Goal: Information Seeking & Learning: Check status

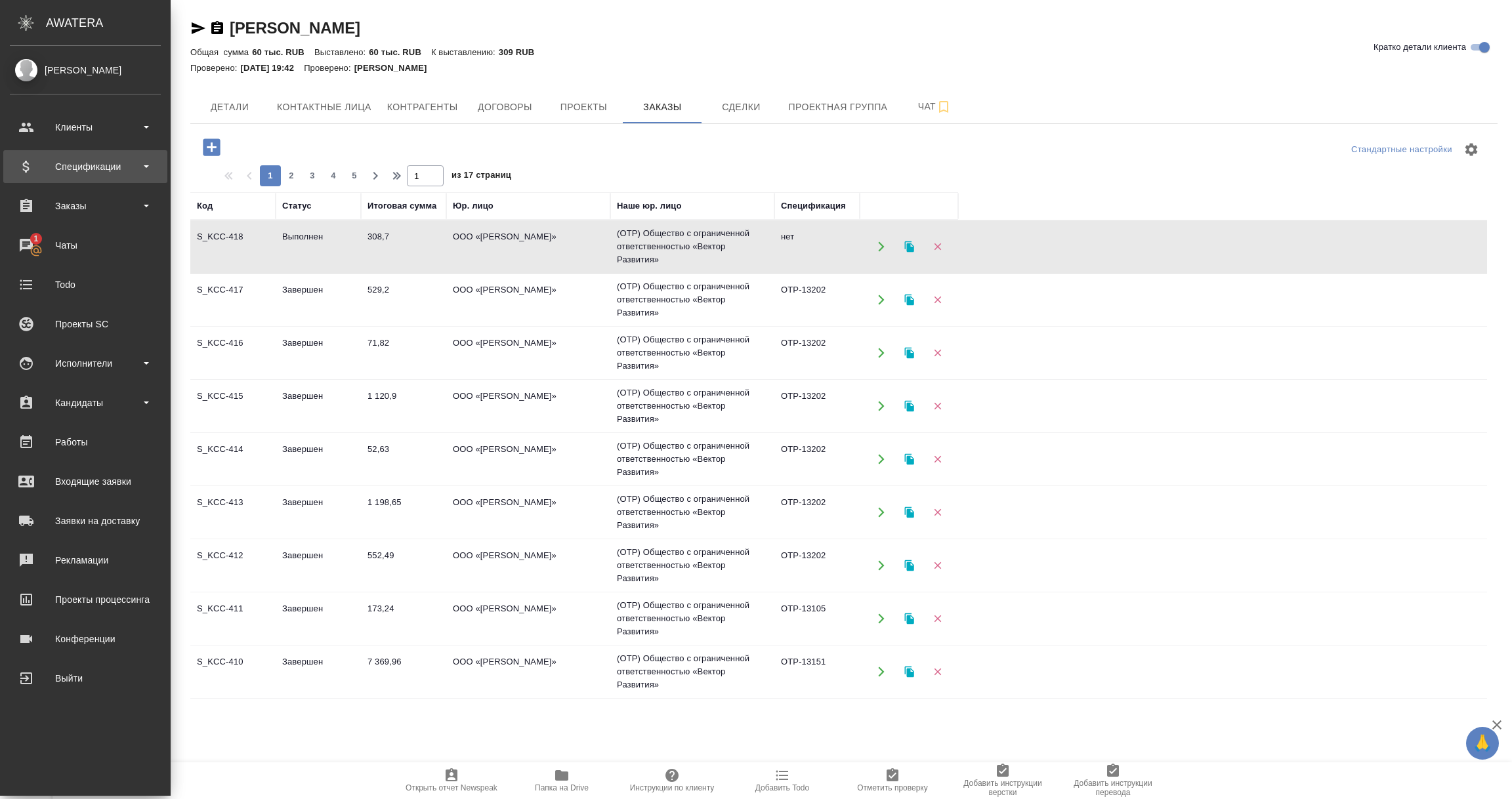
click at [97, 168] on div "Спецификации" at bounding box center [85, 166] width 151 height 20
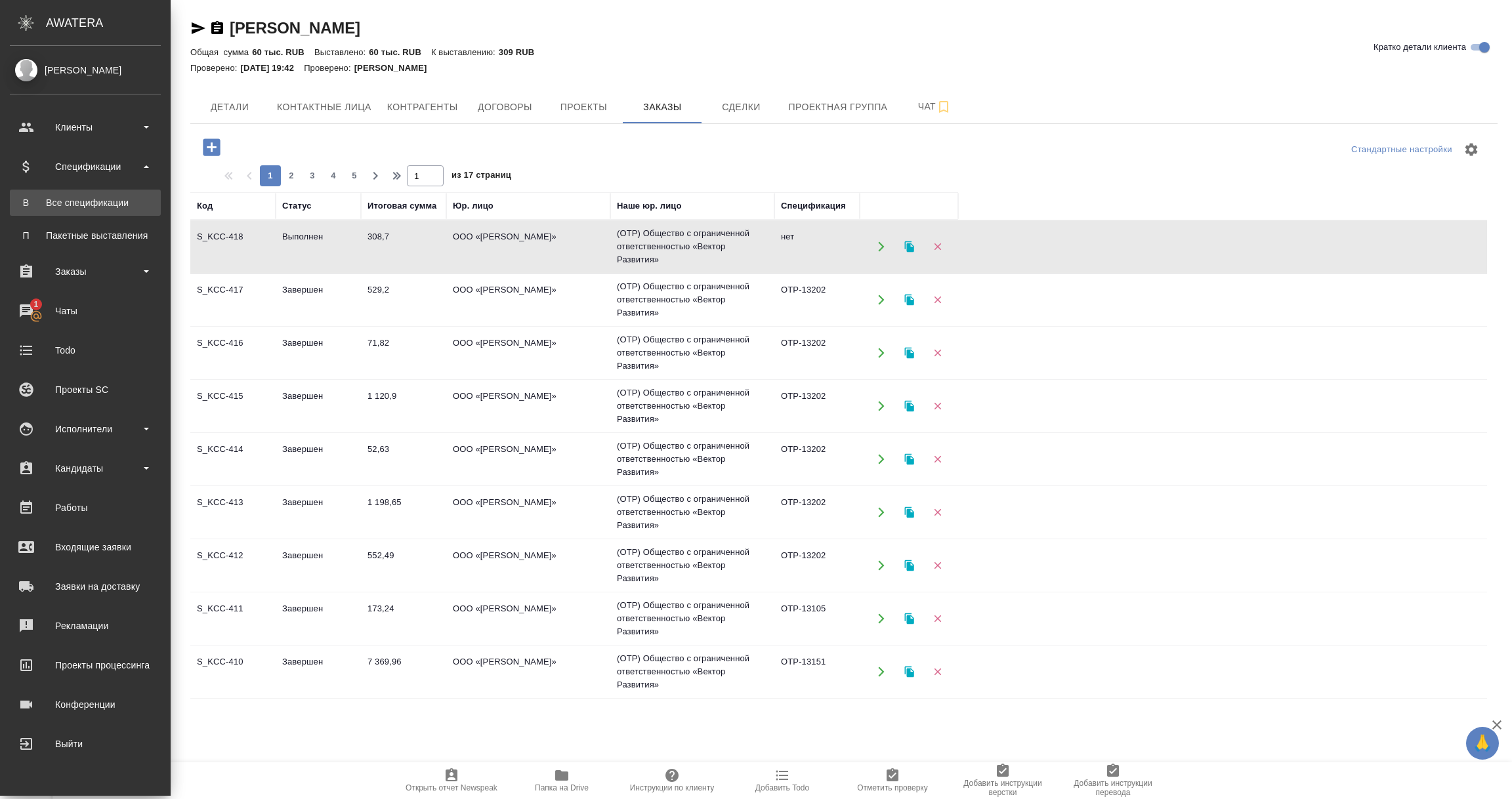
click at [96, 210] on link "В Все спецификации" at bounding box center [85, 202] width 151 height 26
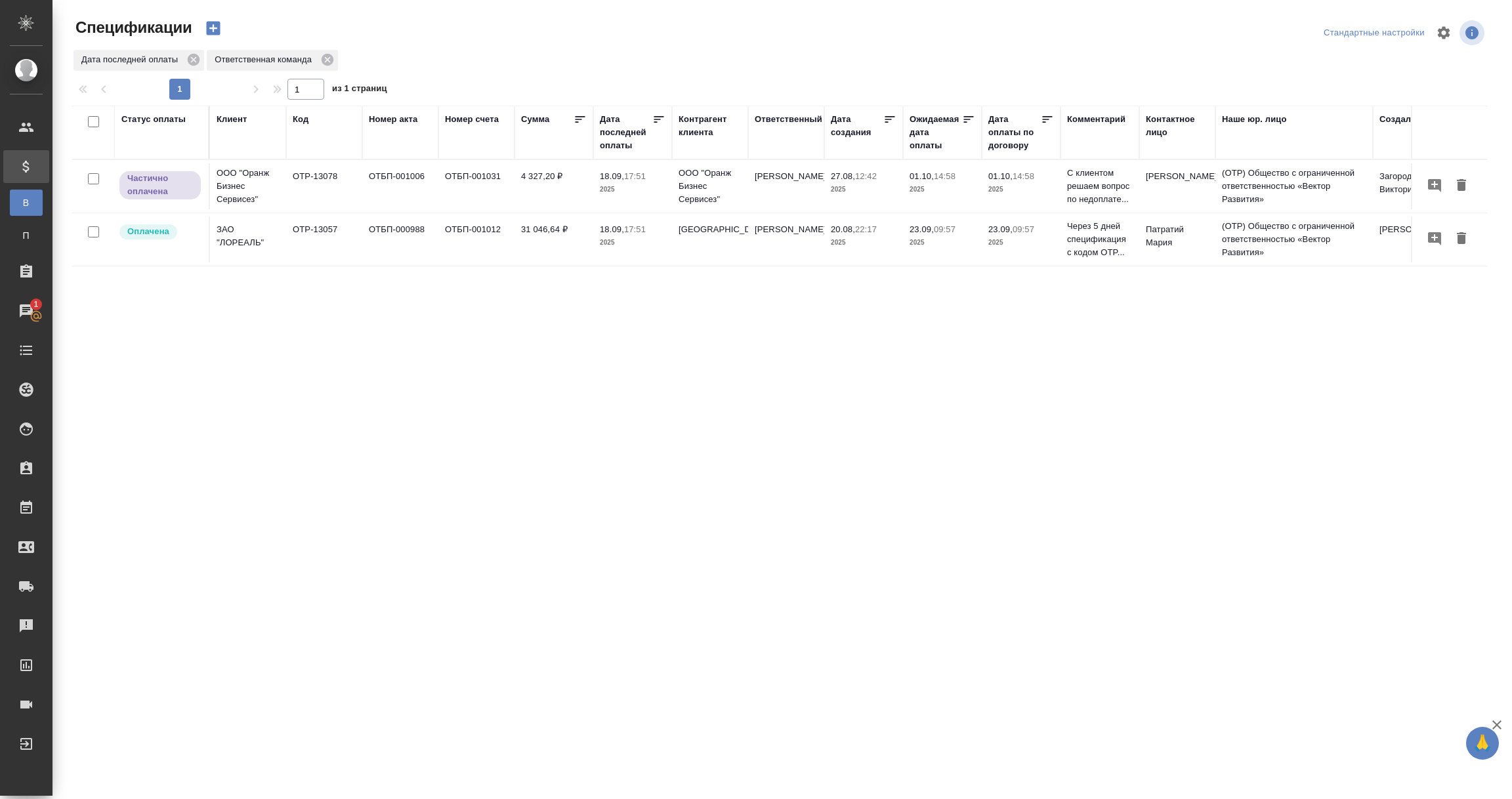
click at [616, 137] on div "Дата последней оплаты" at bounding box center [625, 132] width 52 height 39
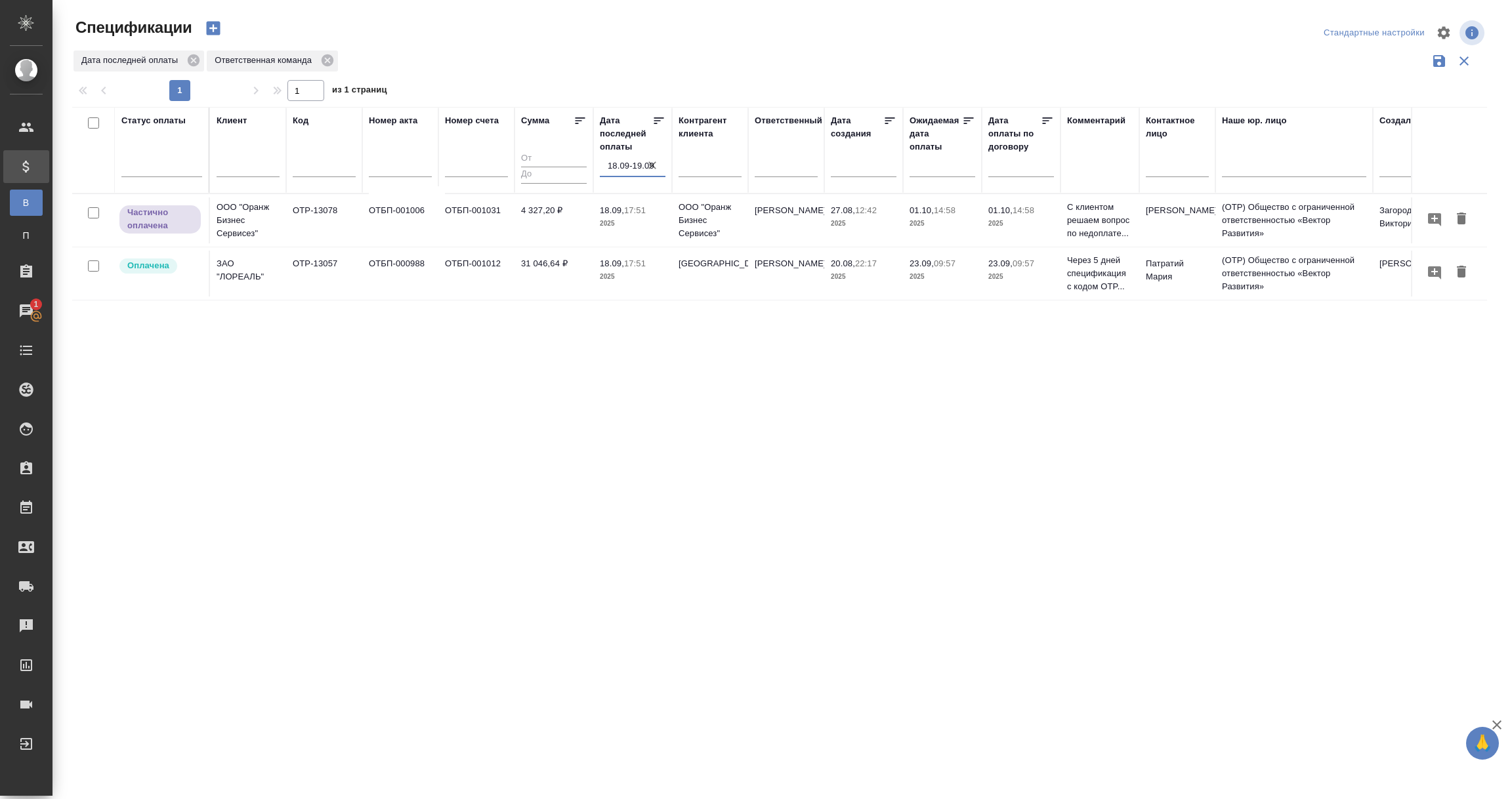
click at [627, 166] on input "18.09-19.09" at bounding box center [637, 166] width 58 height 19
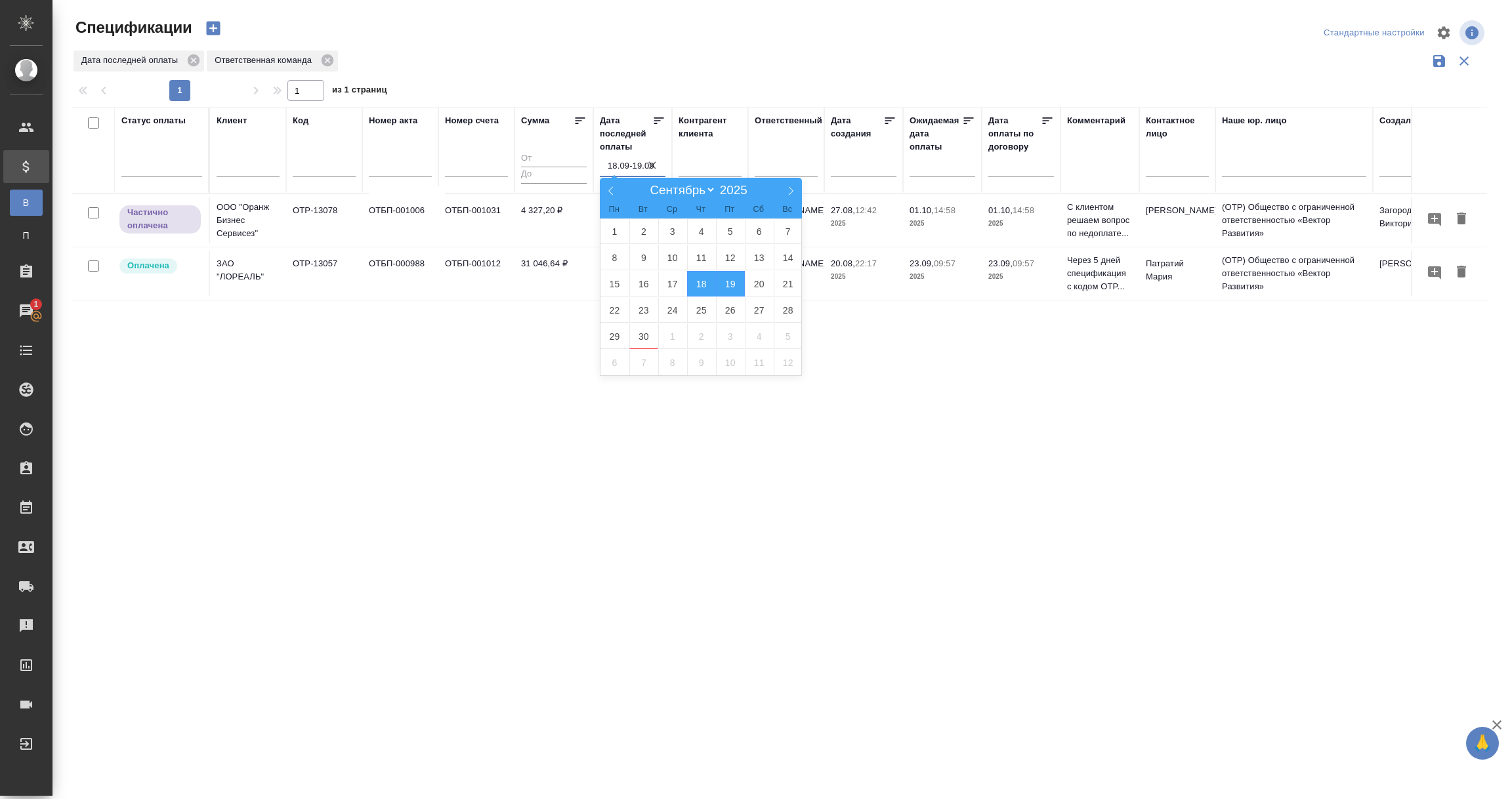
click at [270, 361] on div "Статус оплаты Клиент Код Номер акта Номер счета Сумма Дата последней оплаты 18.…" at bounding box center [779, 342] width 1415 height 472
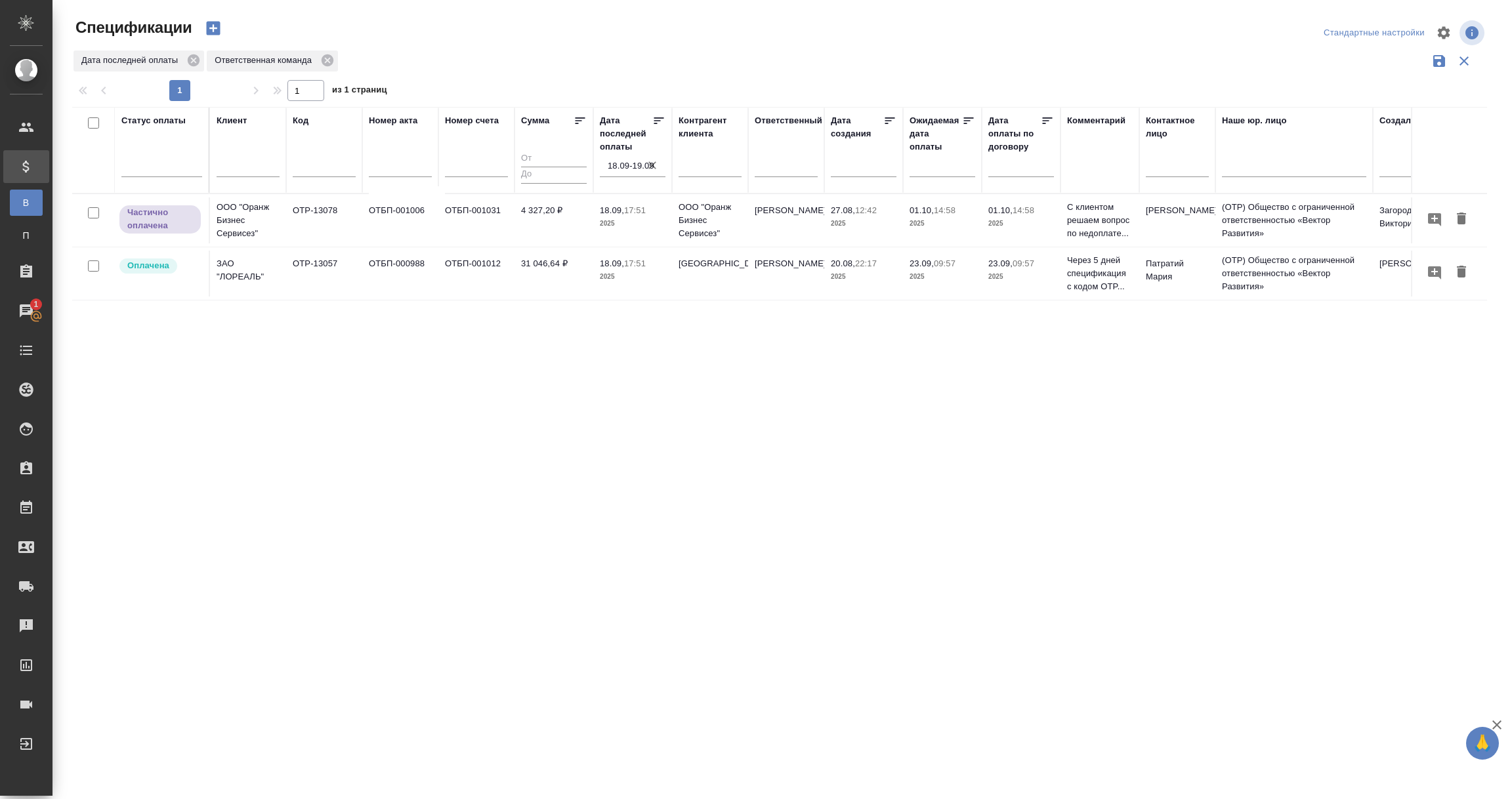
click at [651, 165] on icon "button" at bounding box center [651, 165] width 8 height 8
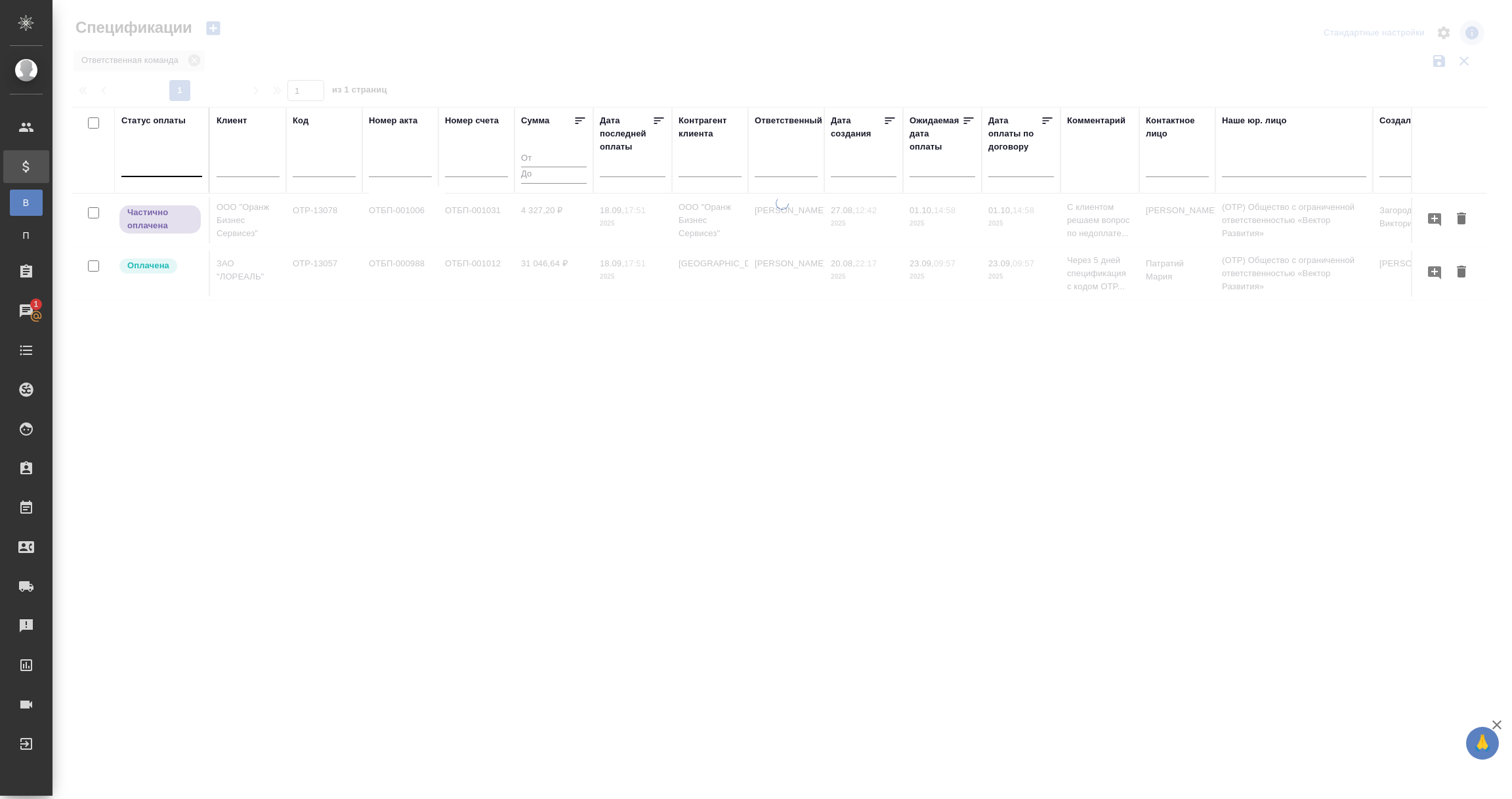
click at [160, 170] on div at bounding box center [161, 164] width 81 height 19
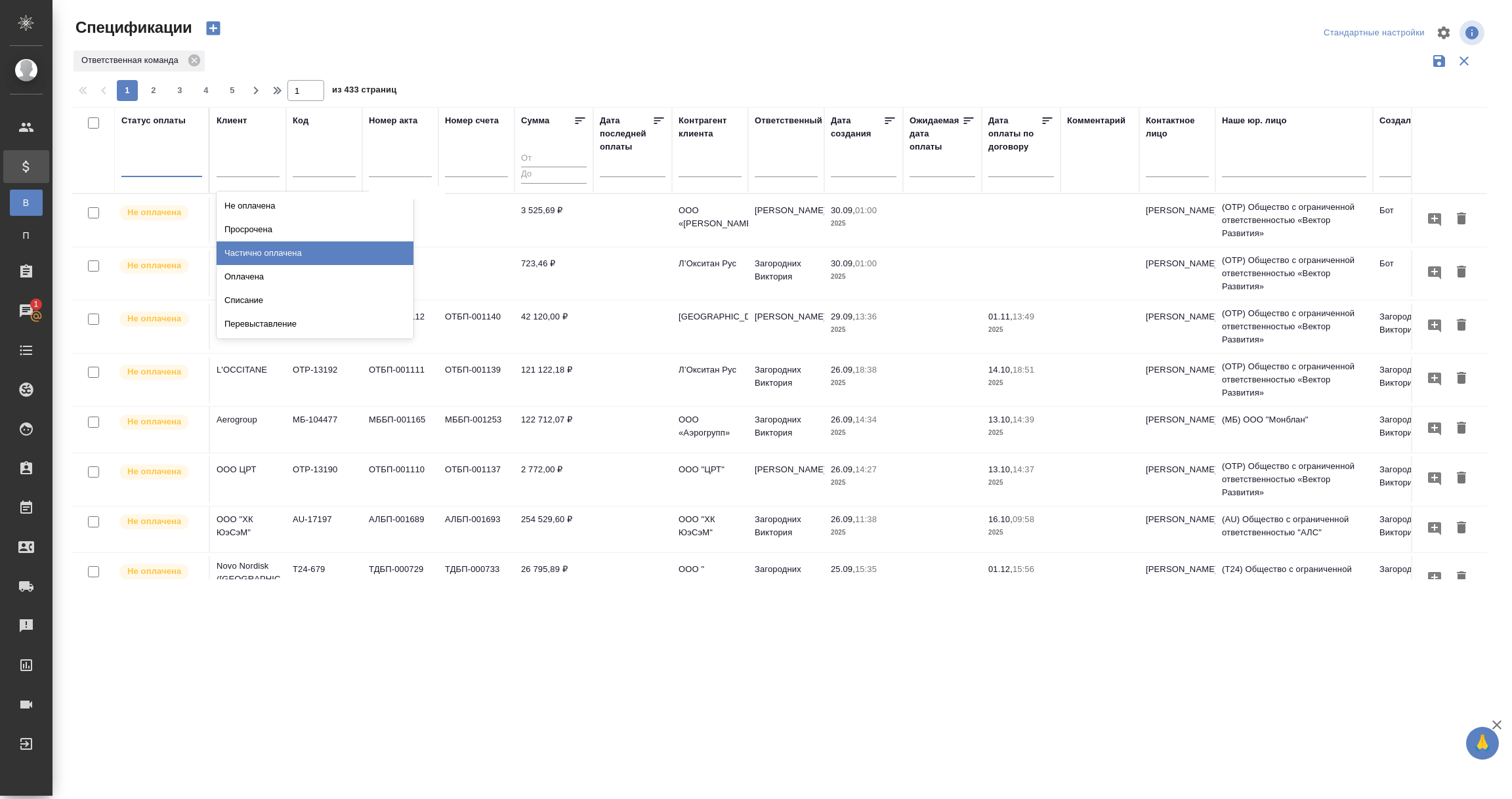
click at [262, 255] on div "Частично оплачена" at bounding box center [315, 254] width 197 height 24
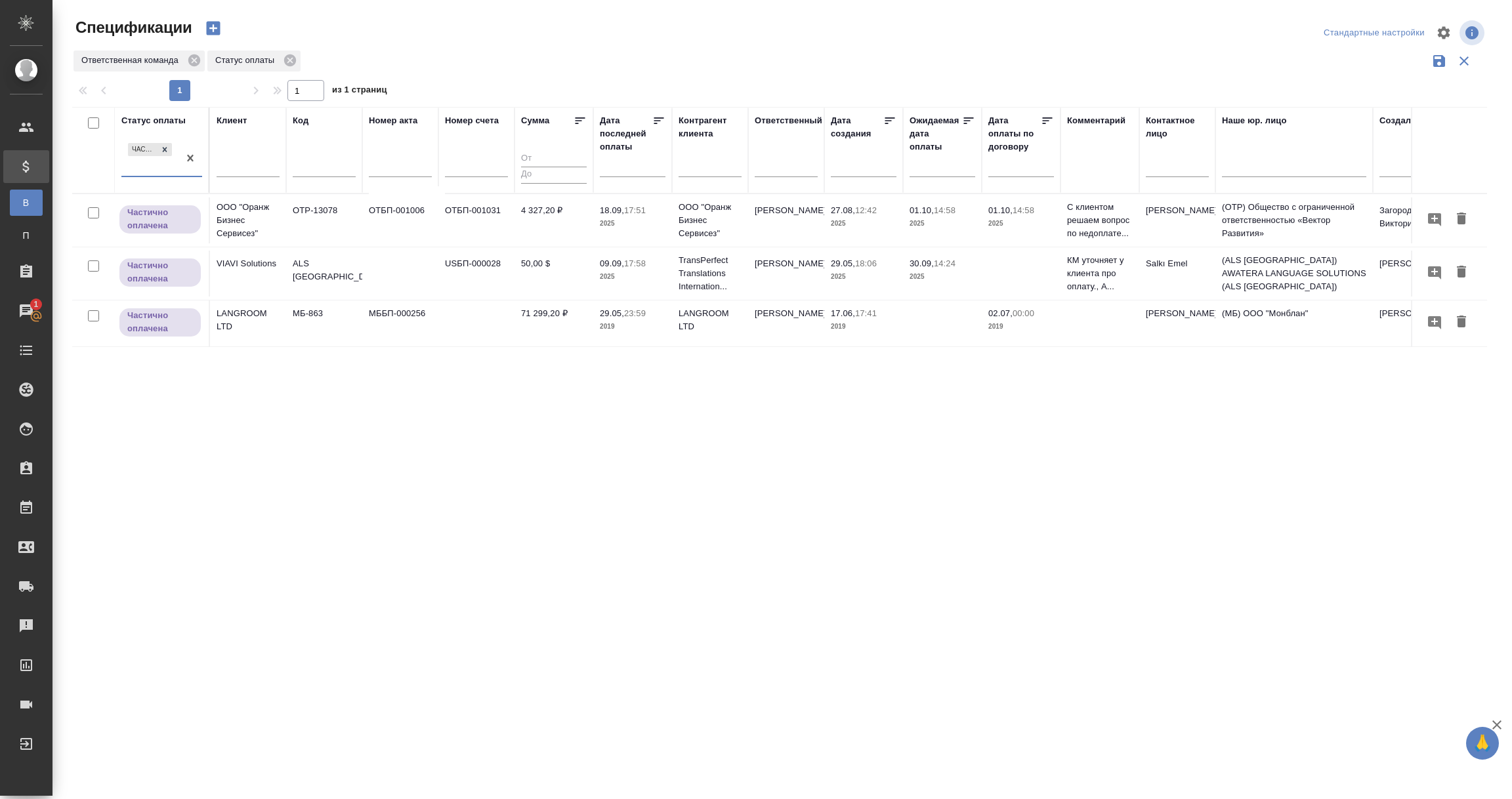
click at [324, 324] on td "МБ-863" at bounding box center [324, 324] width 76 height 46
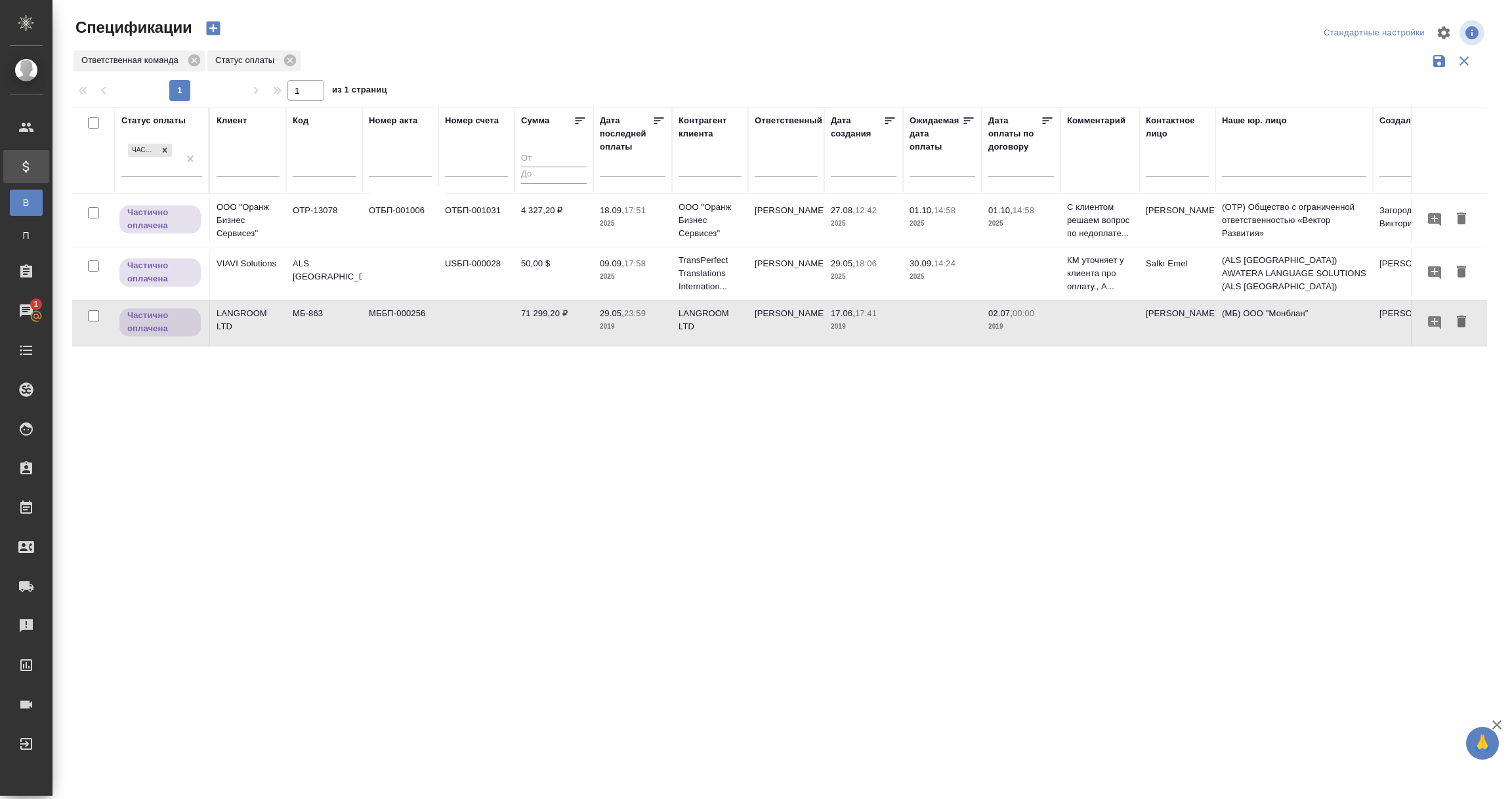
click at [324, 324] on td "МБ-863" at bounding box center [324, 324] width 76 height 46
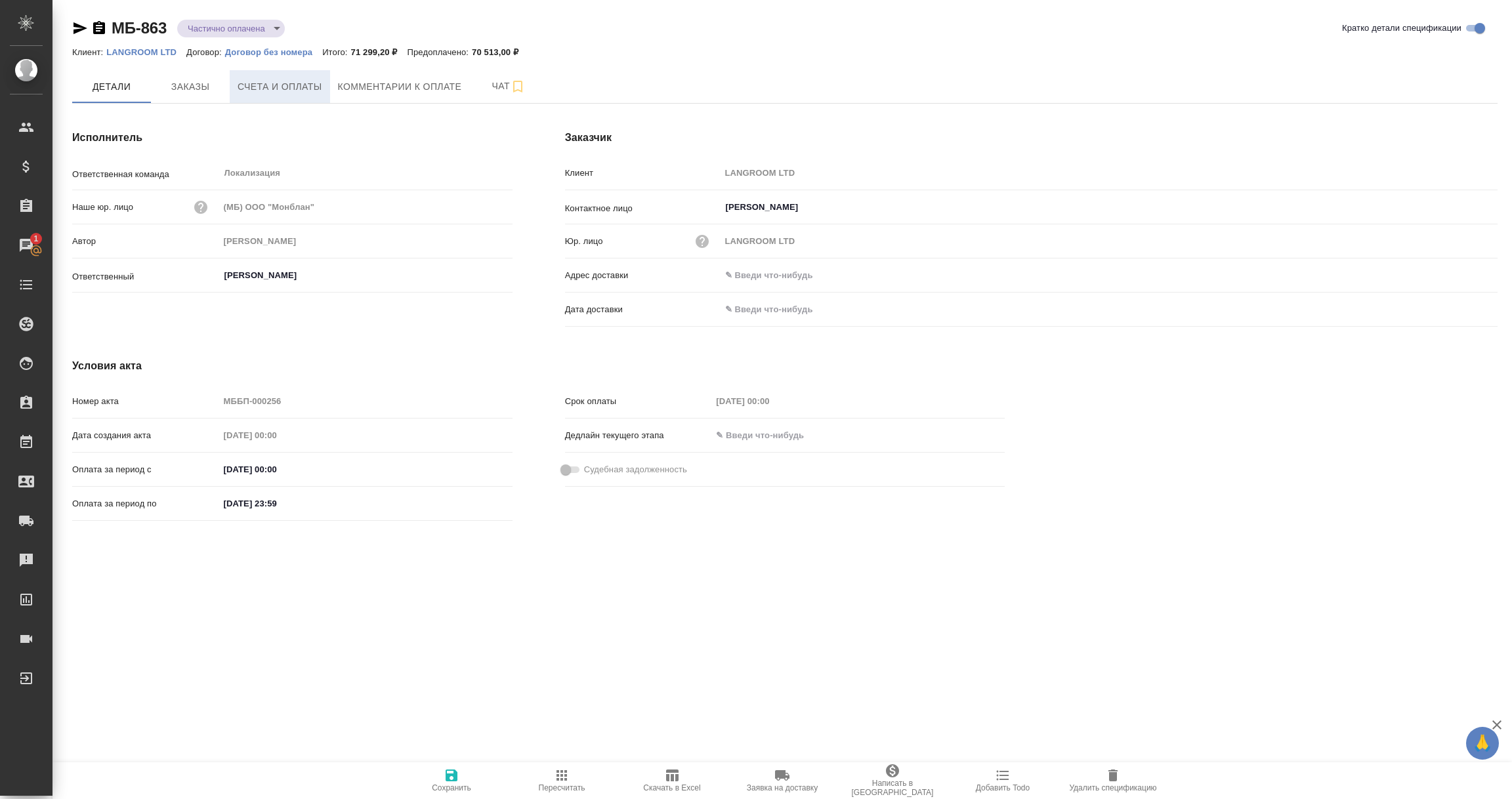
click at [262, 84] on span "Счета и оплаты" at bounding box center [279, 86] width 85 height 16
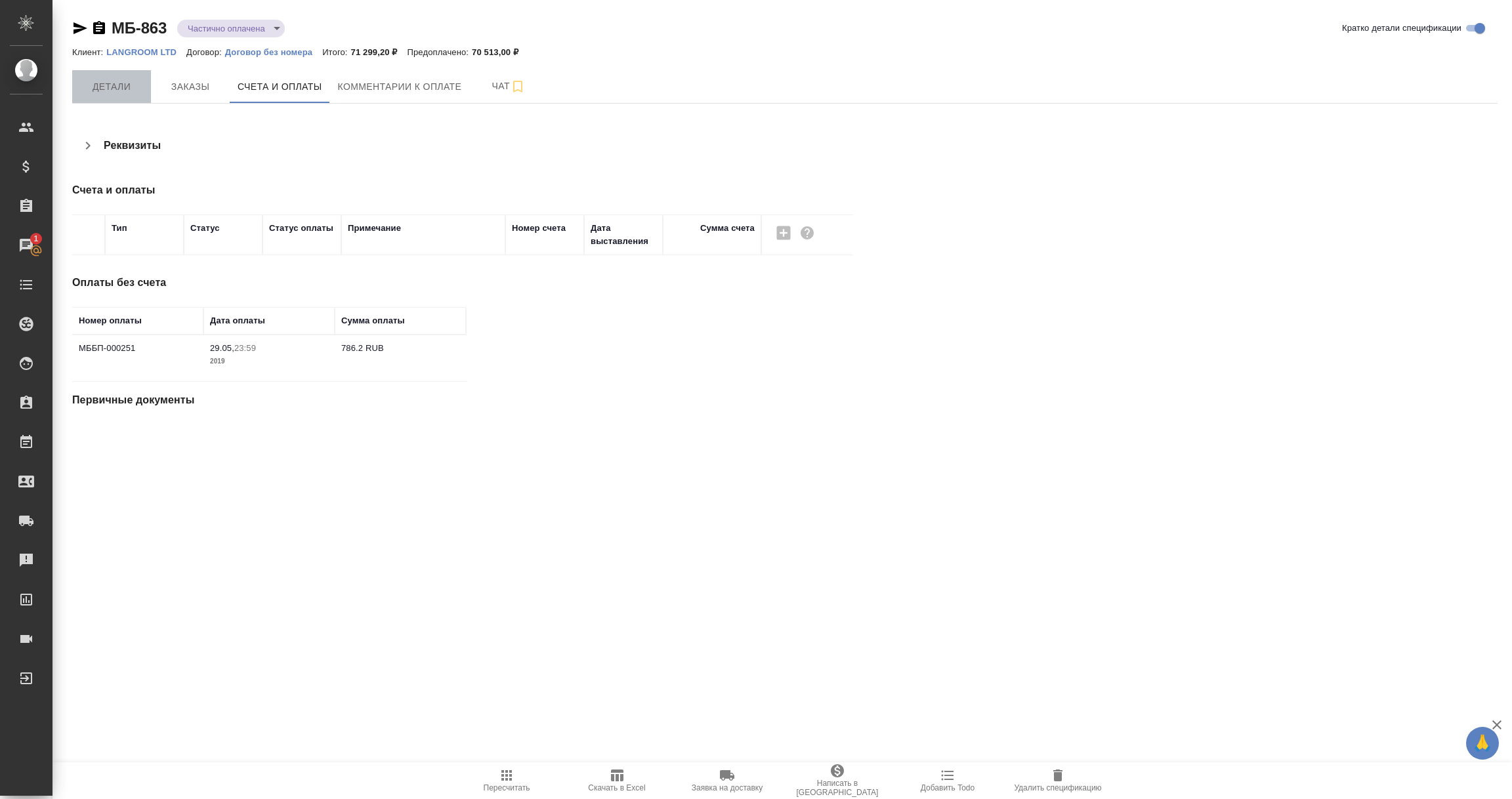
click at [90, 85] on span "Детали" at bounding box center [112, 86] width 63 height 16
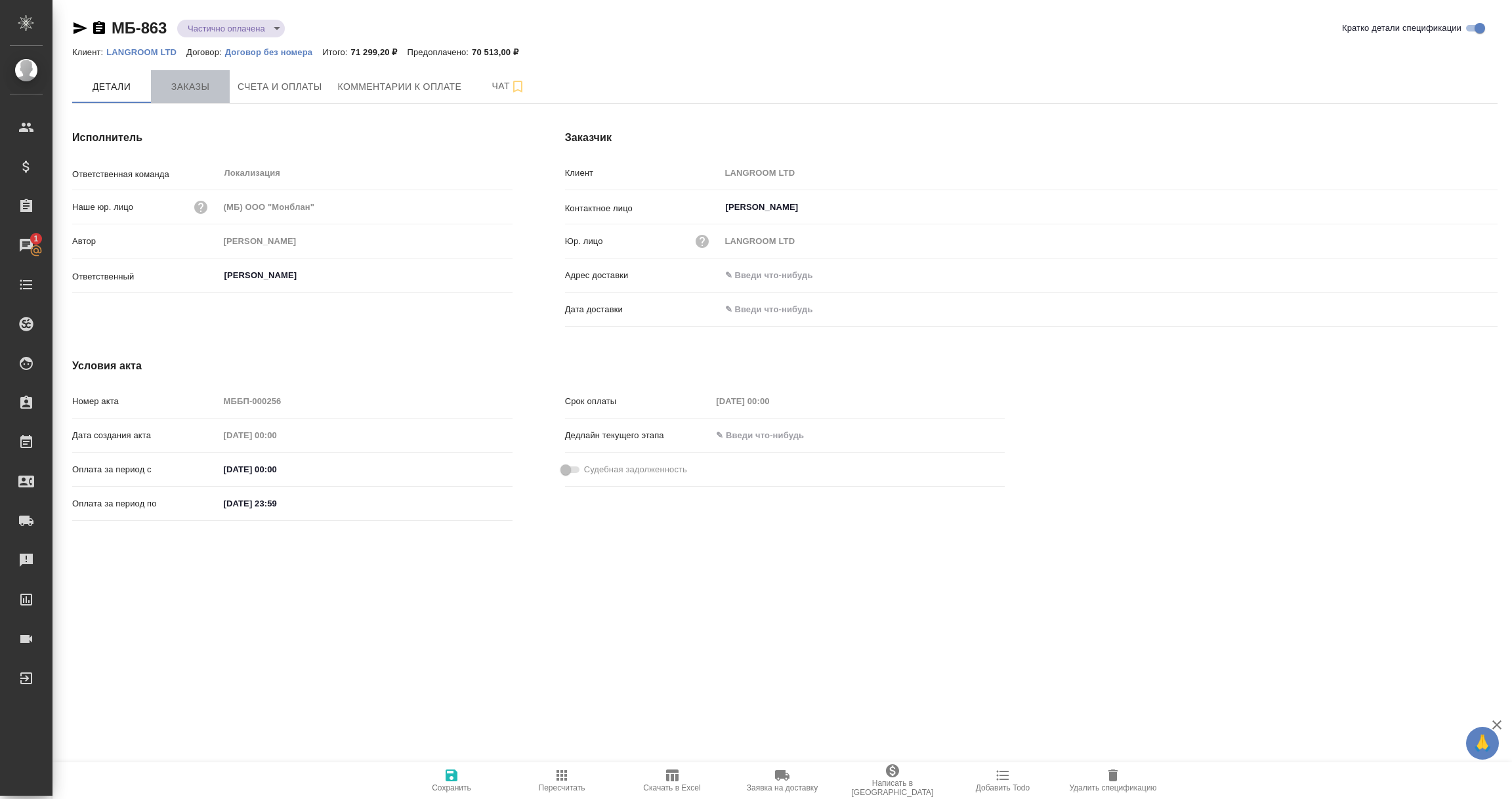
click at [178, 80] on span "Заказы" at bounding box center [190, 86] width 63 height 16
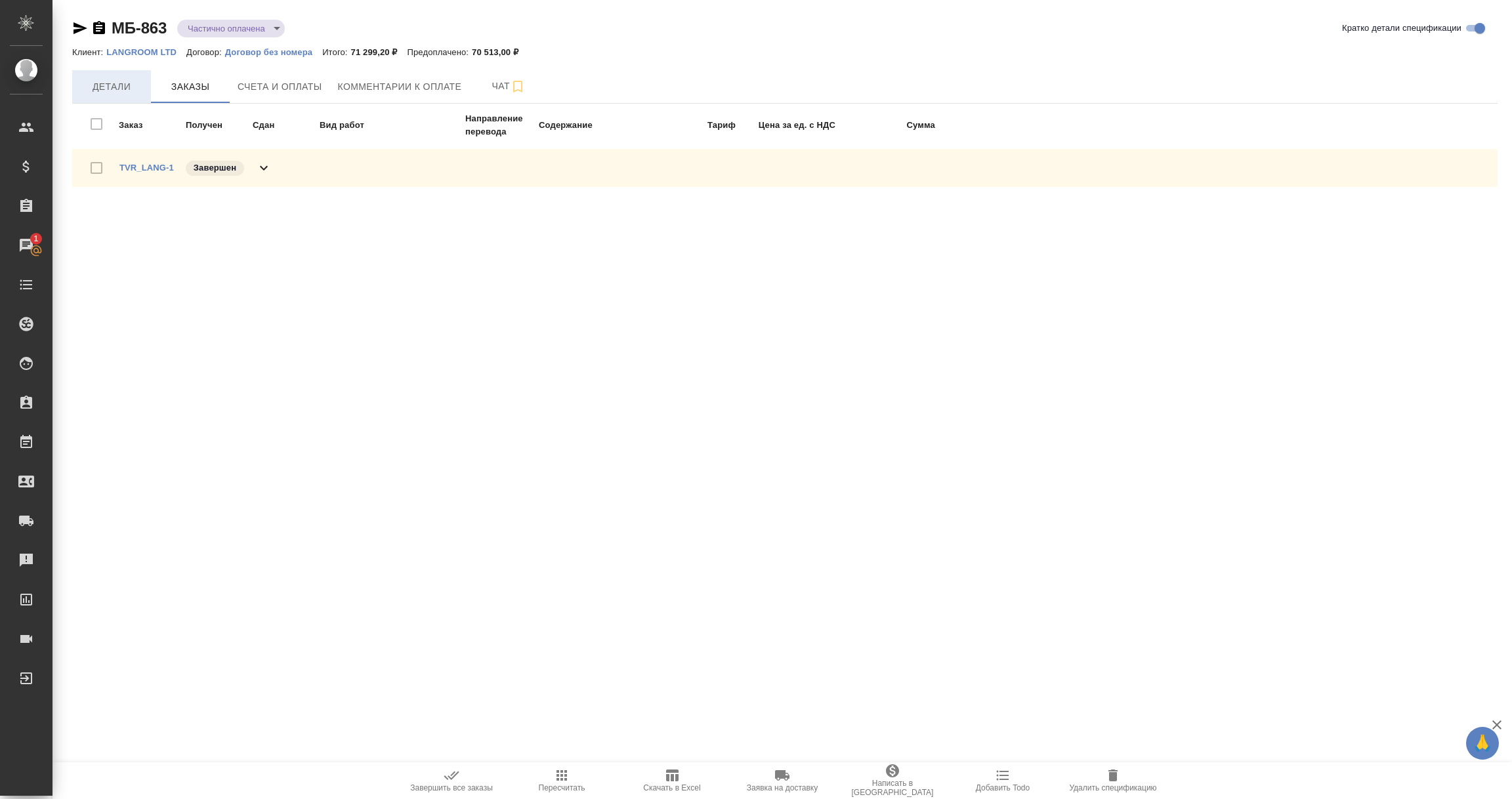
click at [104, 85] on span "Детали" at bounding box center [112, 86] width 63 height 16
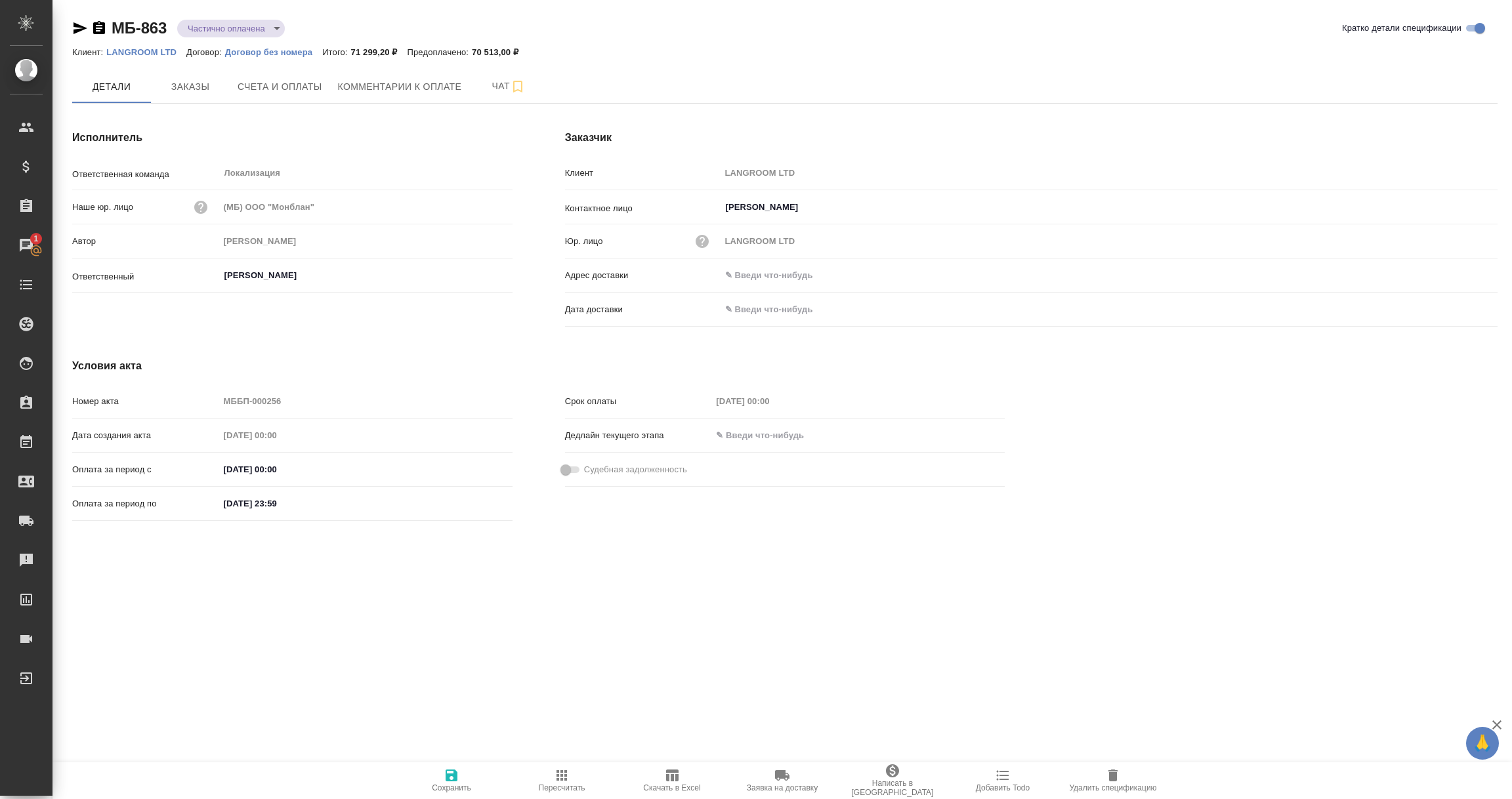
click at [77, 24] on icon "button" at bounding box center [80, 28] width 14 height 12
click at [180, 82] on span "Заказы" at bounding box center [190, 86] width 63 height 16
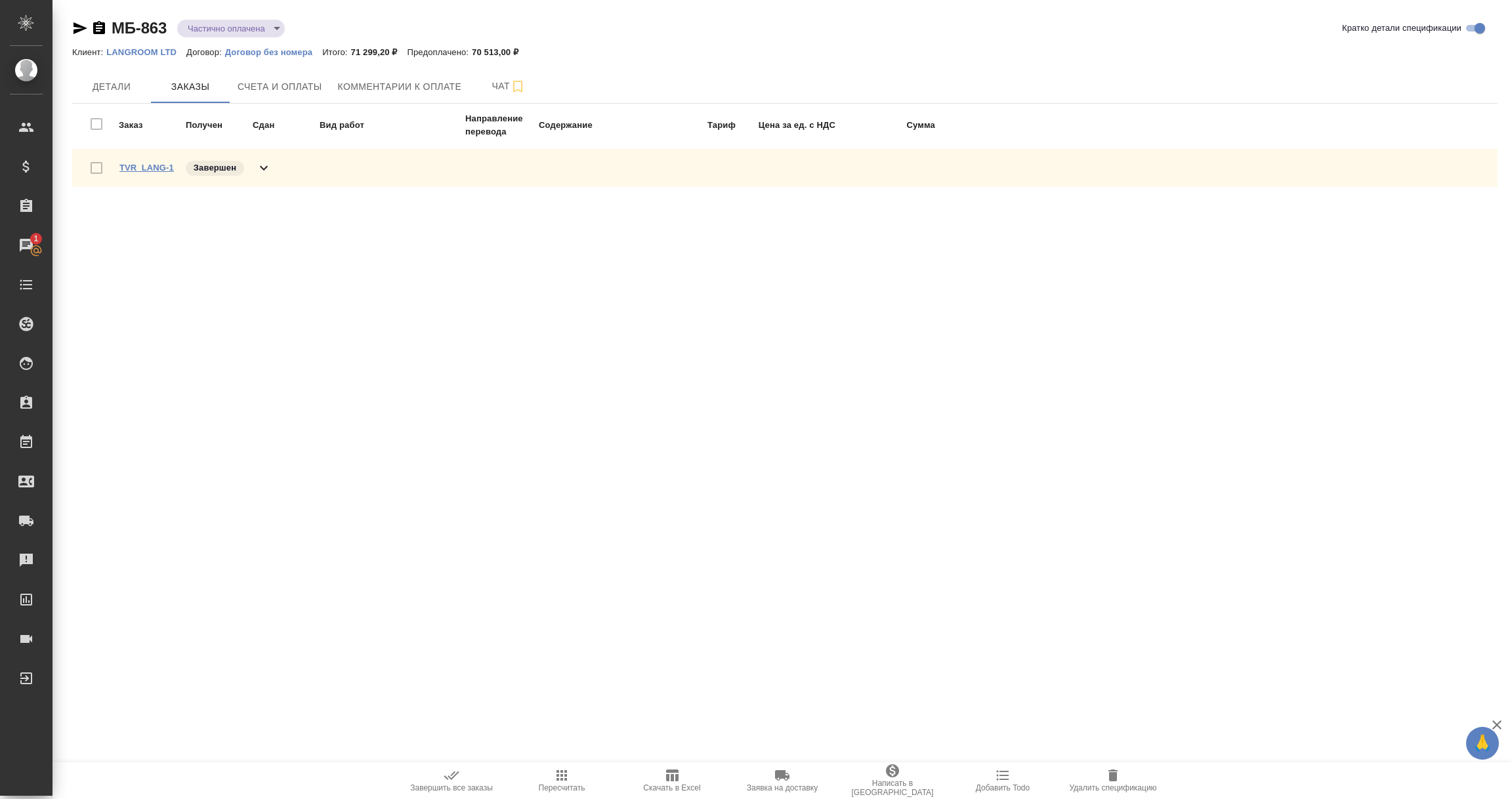
click at [145, 167] on link "TVR_LANG-1" at bounding box center [147, 168] width 55 height 10
click at [81, 32] on icon "button" at bounding box center [80, 28] width 15 height 15
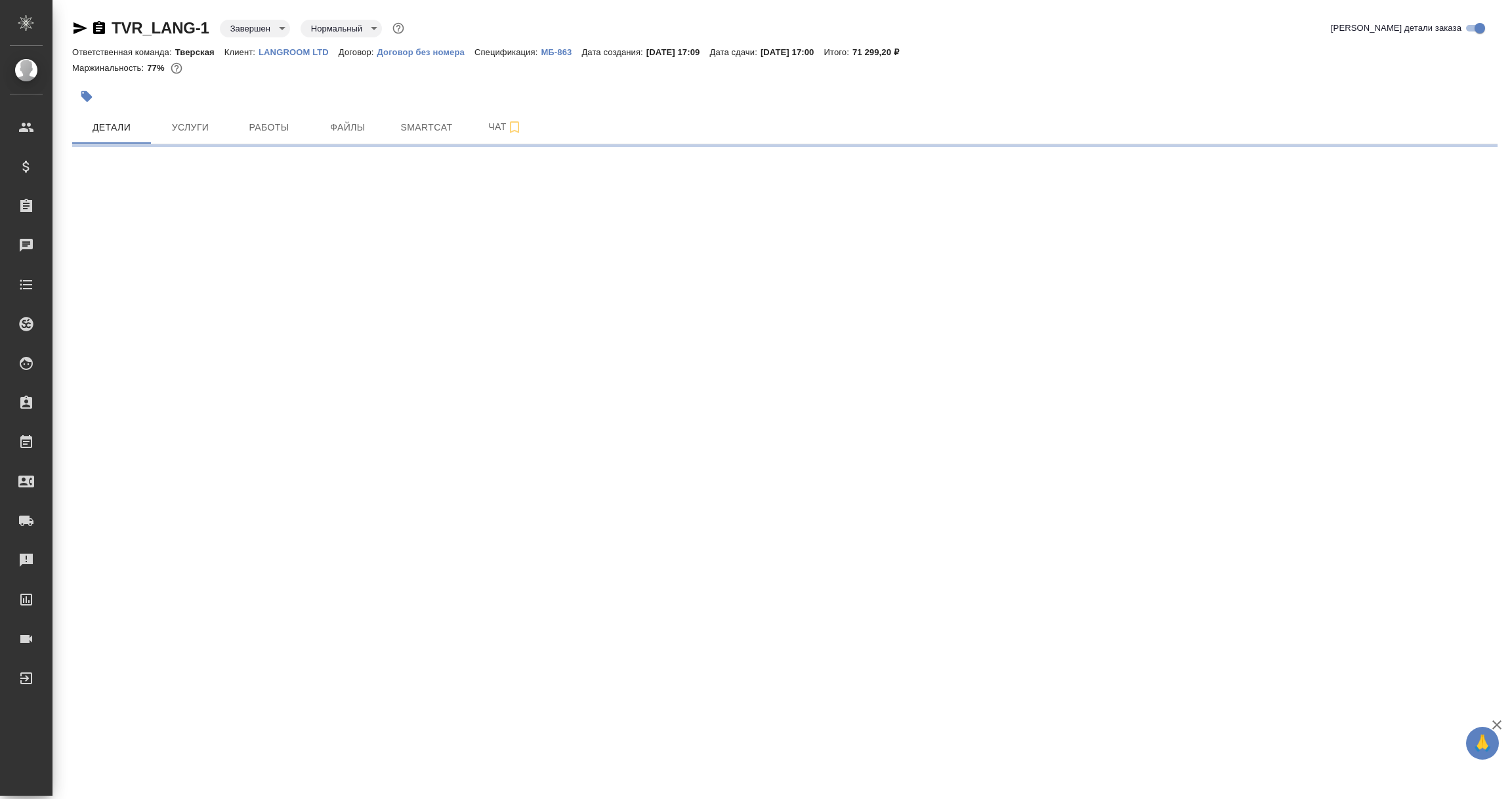
select select "RU"
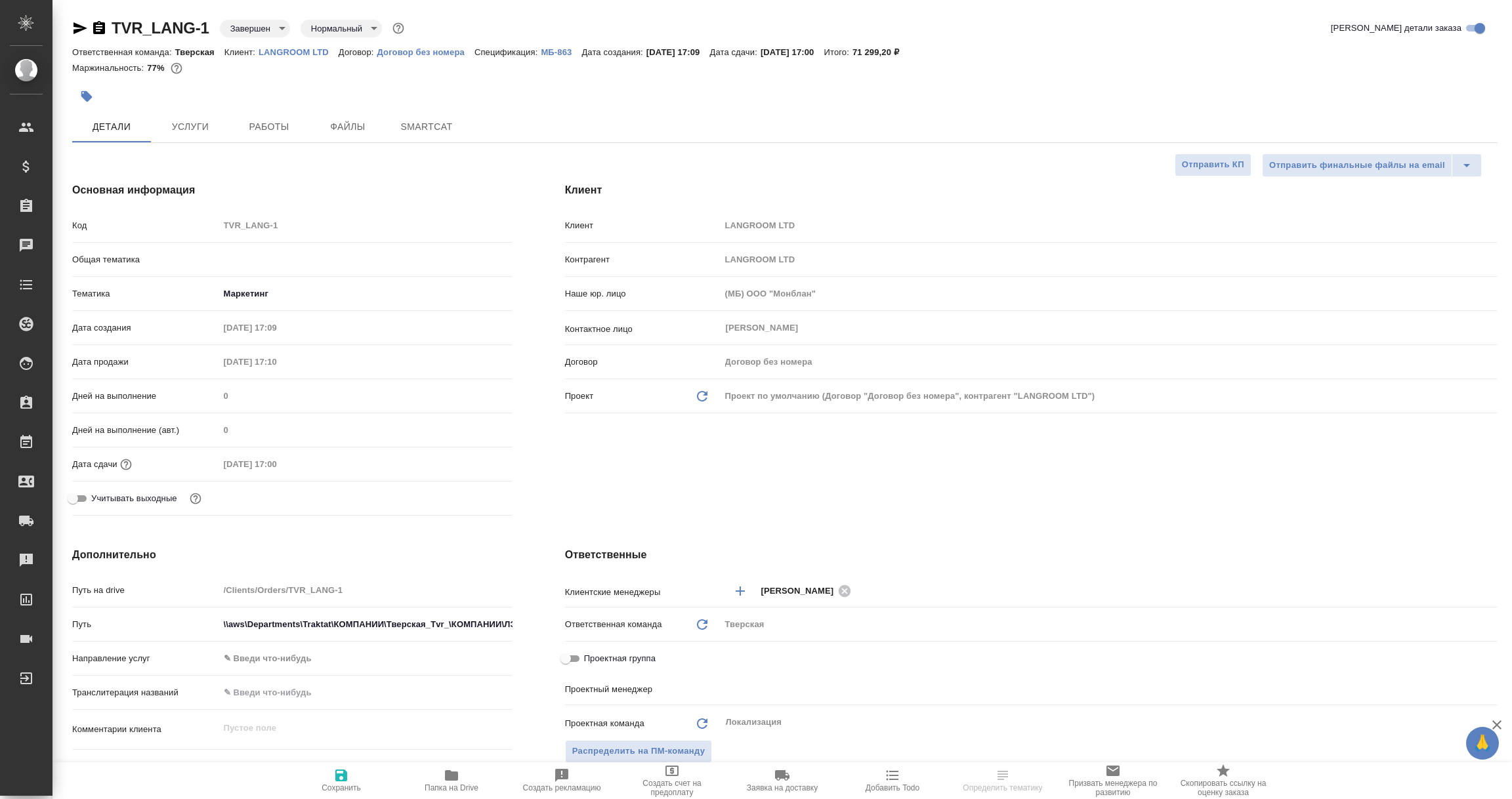
type textarea "x"
click at [76, 30] on icon "button" at bounding box center [80, 28] width 14 height 12
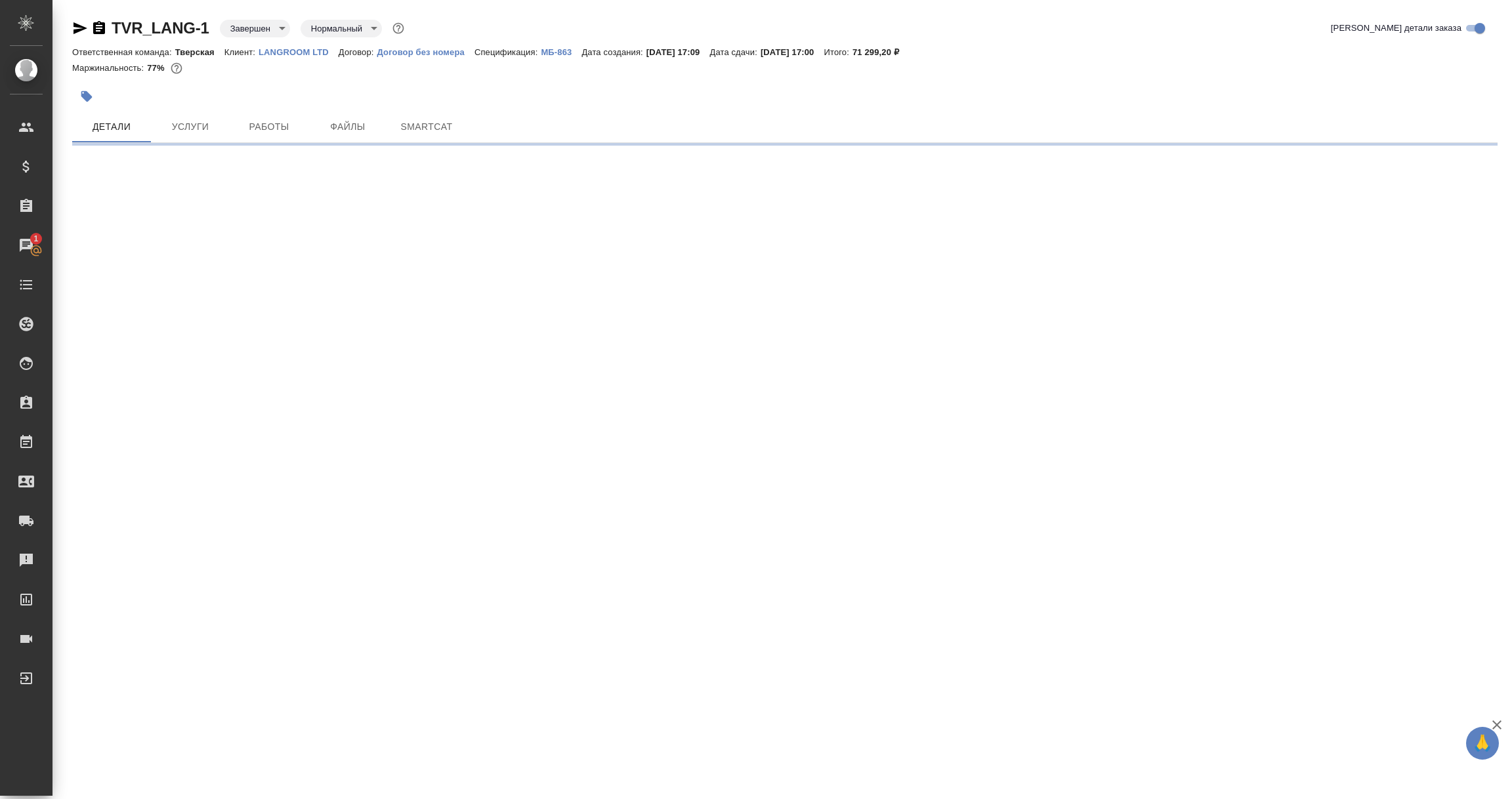
select select "RU"
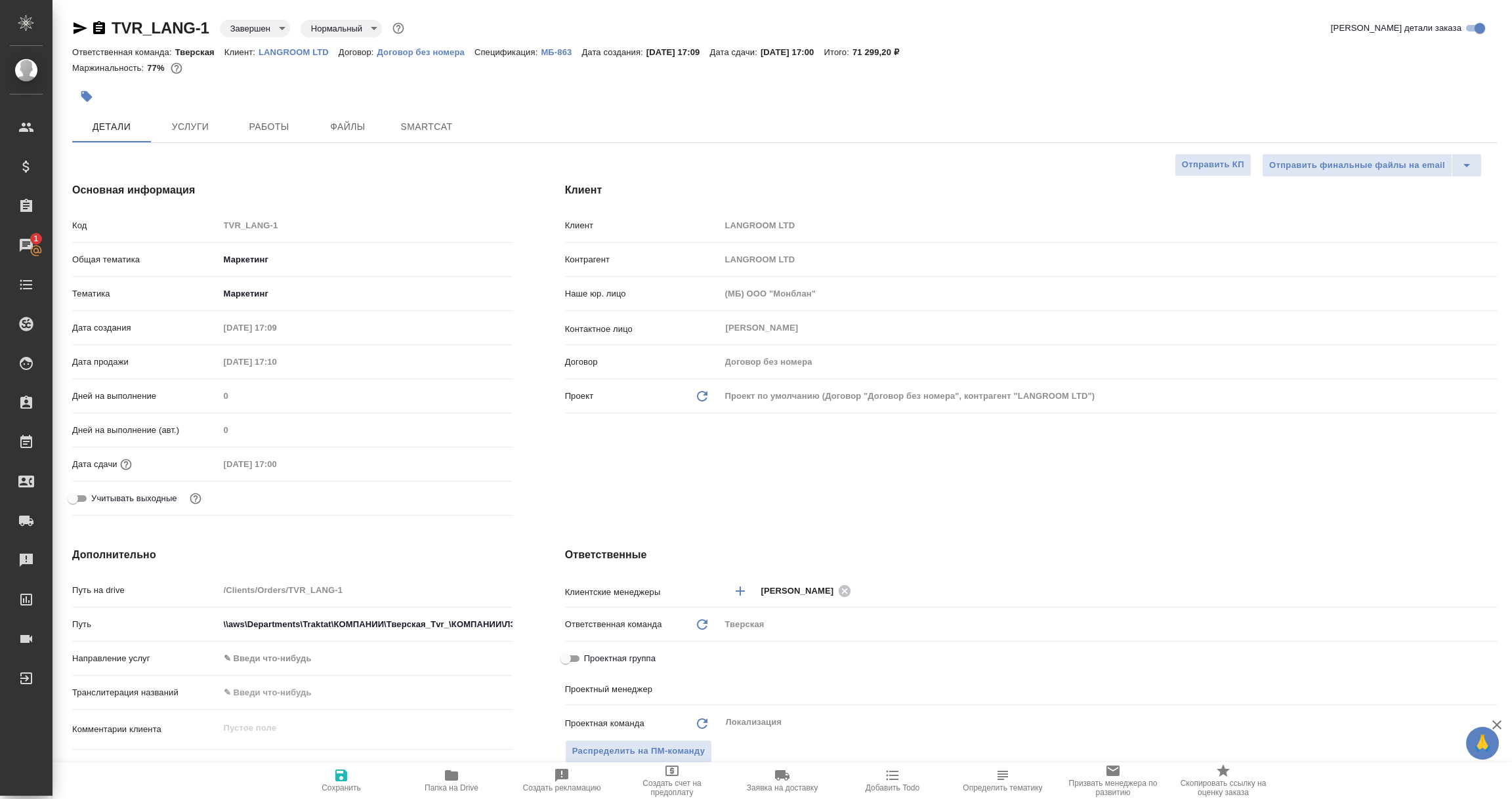
type textarea "x"
